Goal: Contribute content

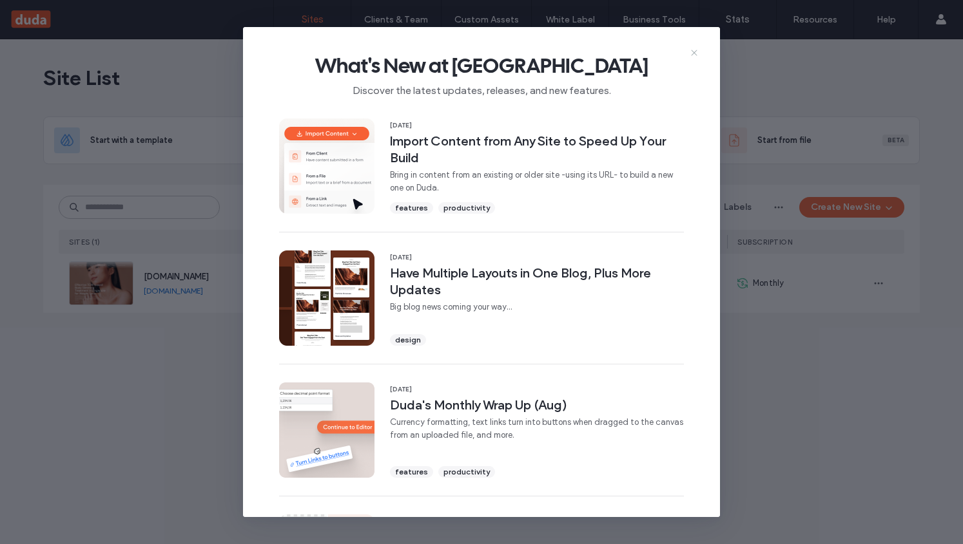
click at [696, 55] on icon at bounding box center [694, 53] width 10 height 10
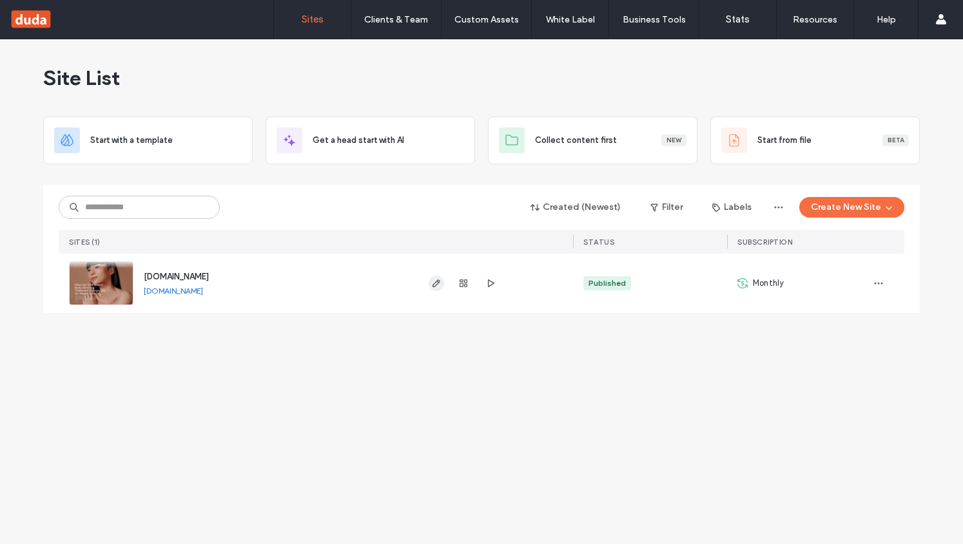
click at [431, 283] on icon "button" at bounding box center [436, 283] width 10 height 10
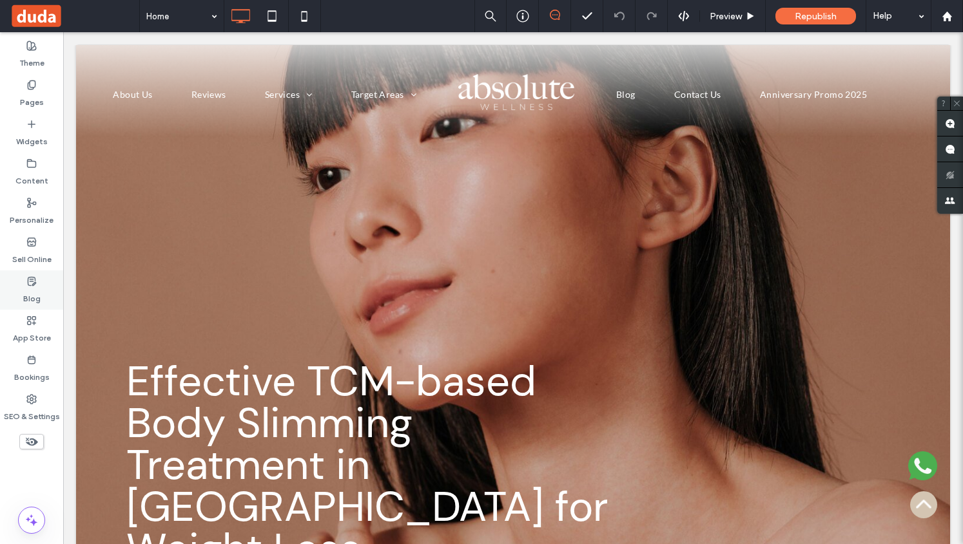
click at [31, 296] on label "Blog" at bounding box center [31, 296] width 17 height 18
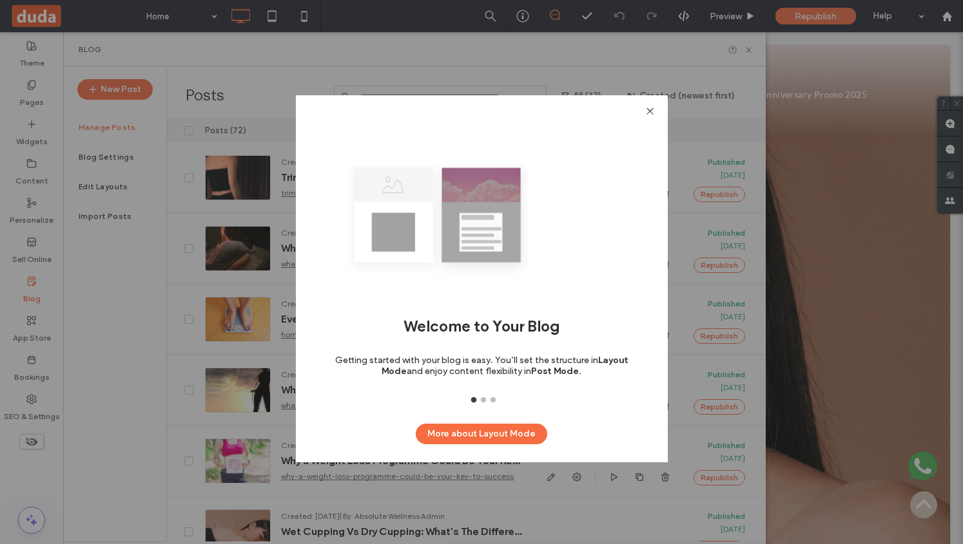
click at [140, 293] on div "Welcome to Your Blog Getting started with your blog is easy. You’ll set the str…" at bounding box center [481, 272] width 963 height 544
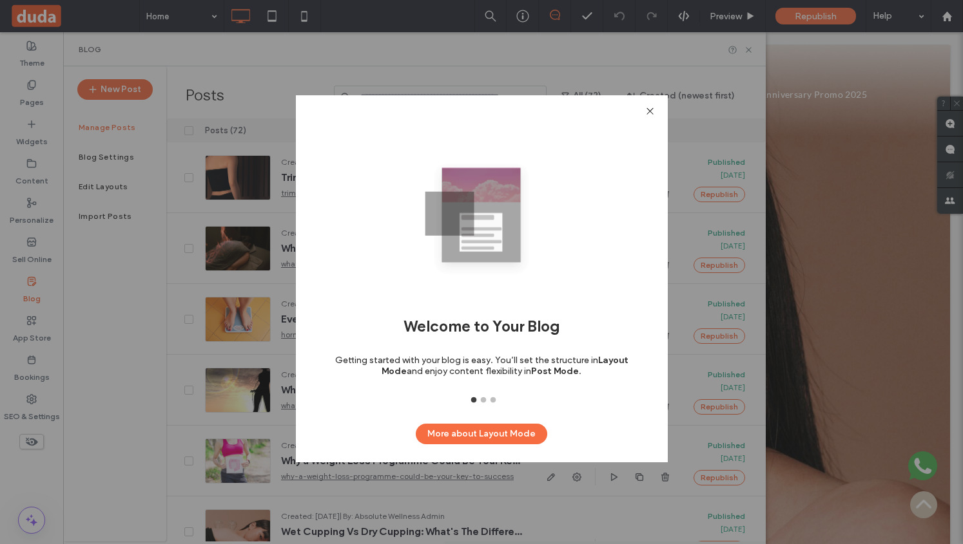
click at [652, 113] on use at bounding box center [649, 111] width 6 height 6
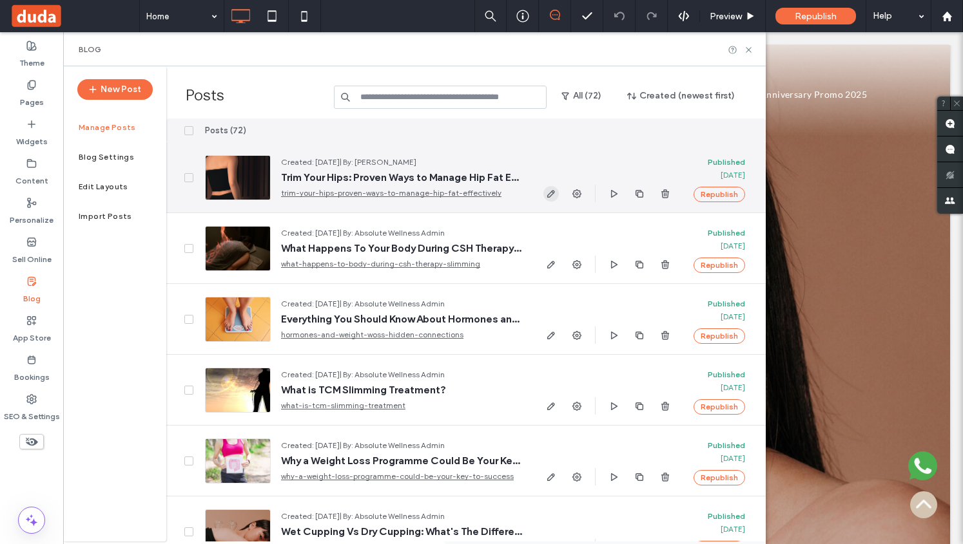
click at [547, 194] on icon "button" at bounding box center [551, 194] width 10 height 10
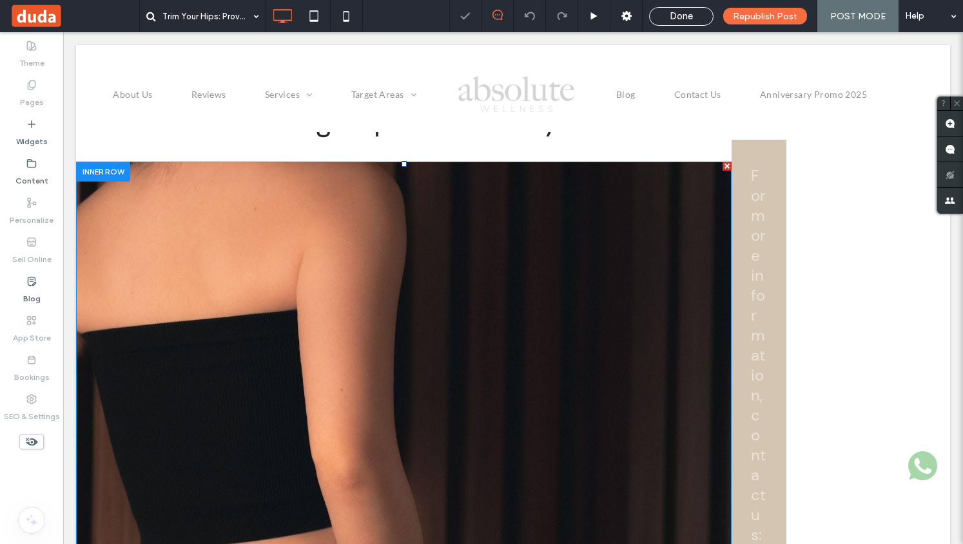
click at [386, 294] on img at bounding box center [403, 408] width 655 height 492
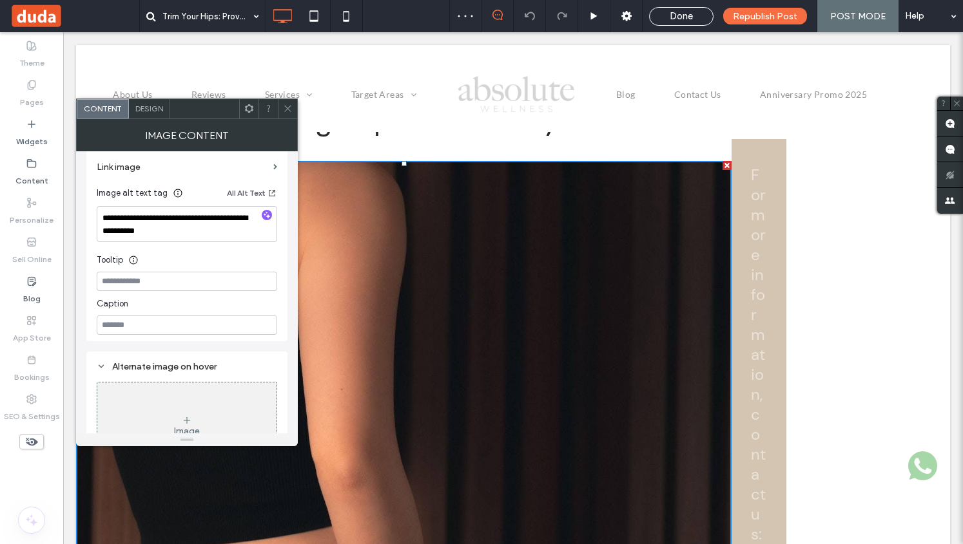
scroll to position [312, 0]
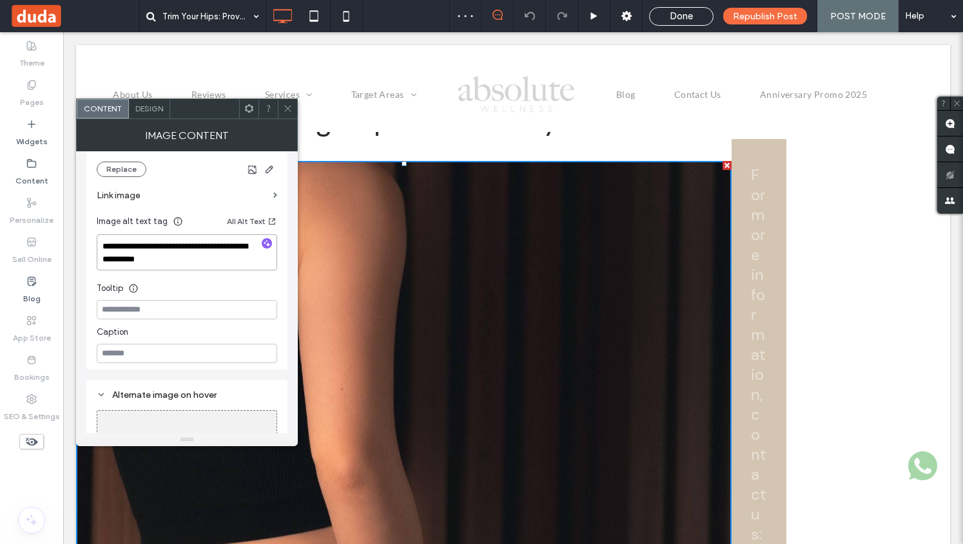
click at [174, 249] on textarea "**********" at bounding box center [187, 253] width 180 height 36
paste textarea "******"
type textarea "**********"
click at [213, 184] on label "Link image" at bounding box center [182, 196] width 171 height 24
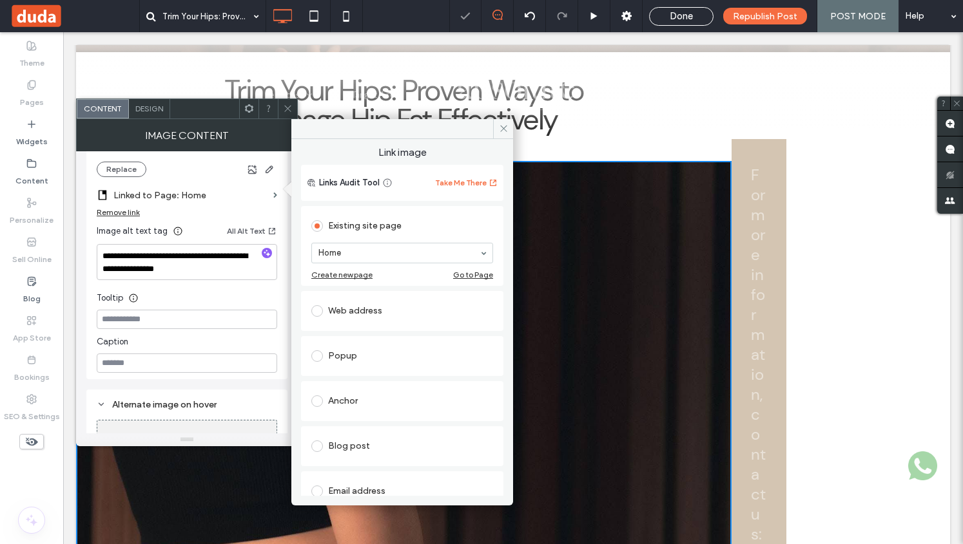
click at [287, 113] on span at bounding box center [288, 108] width 10 height 19
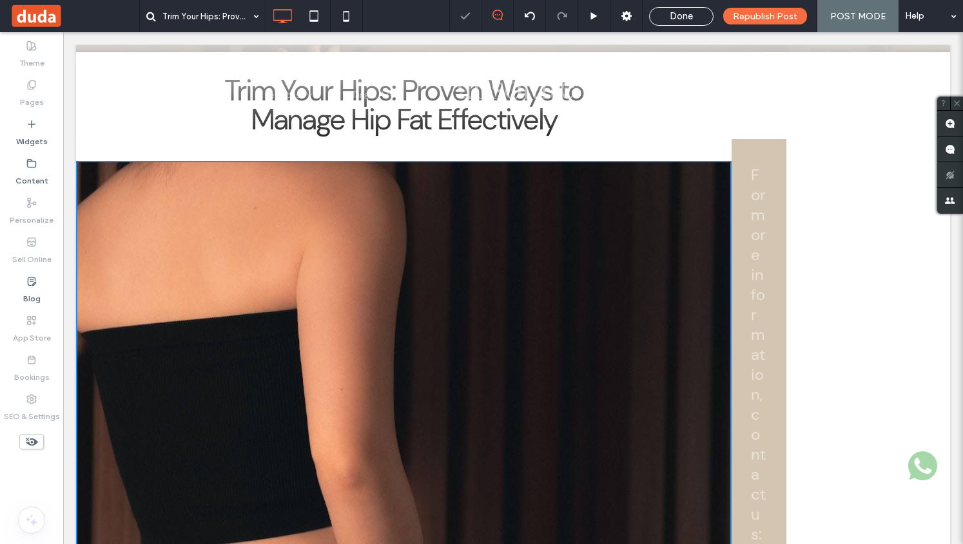
scroll to position [193, 0]
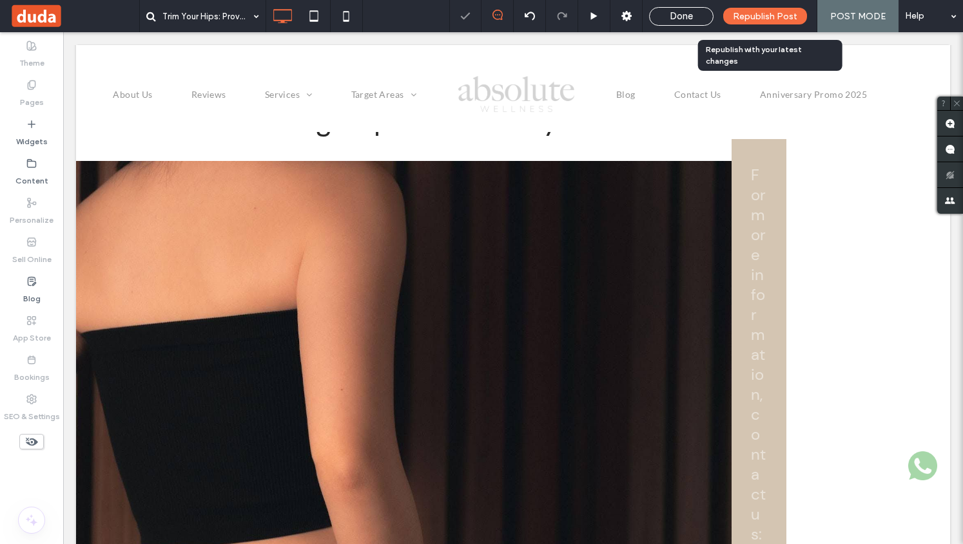
click at [745, 15] on span "Republish Post" at bounding box center [765, 16] width 64 height 11
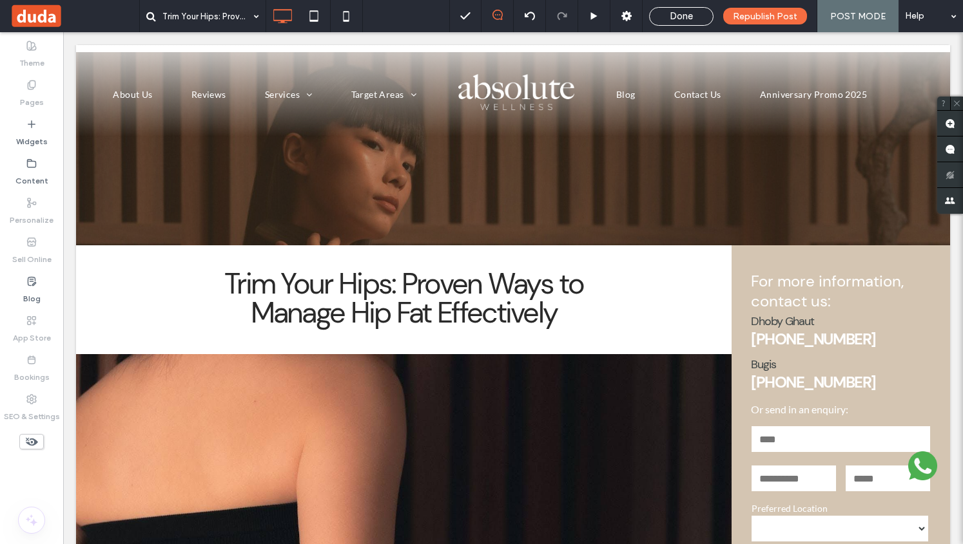
scroll to position [0, 0]
